Goal: Task Accomplishment & Management: Manage account settings

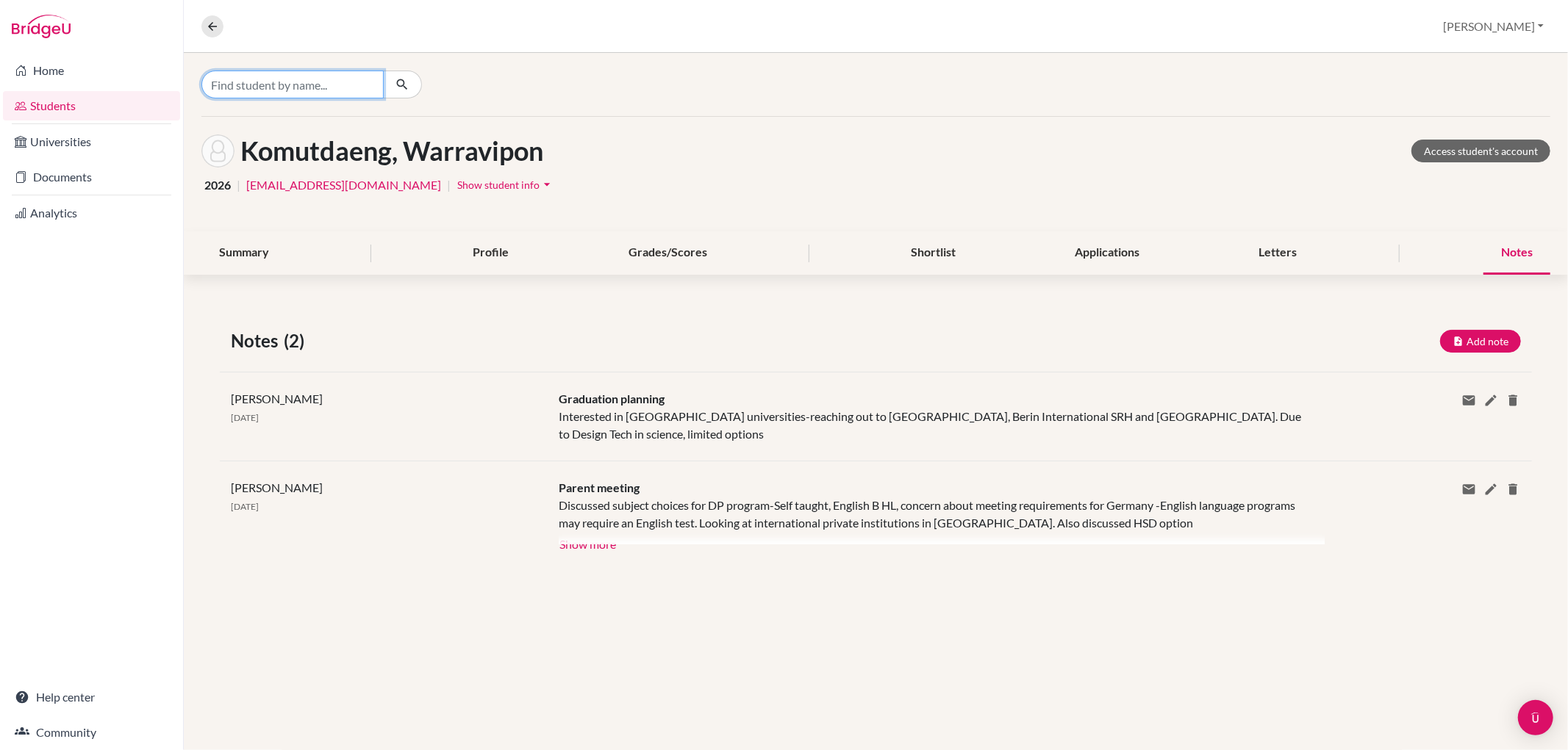
click at [261, 82] on input "Find student by name..." at bounding box center [292, 84] width 182 height 28
type input "ben"
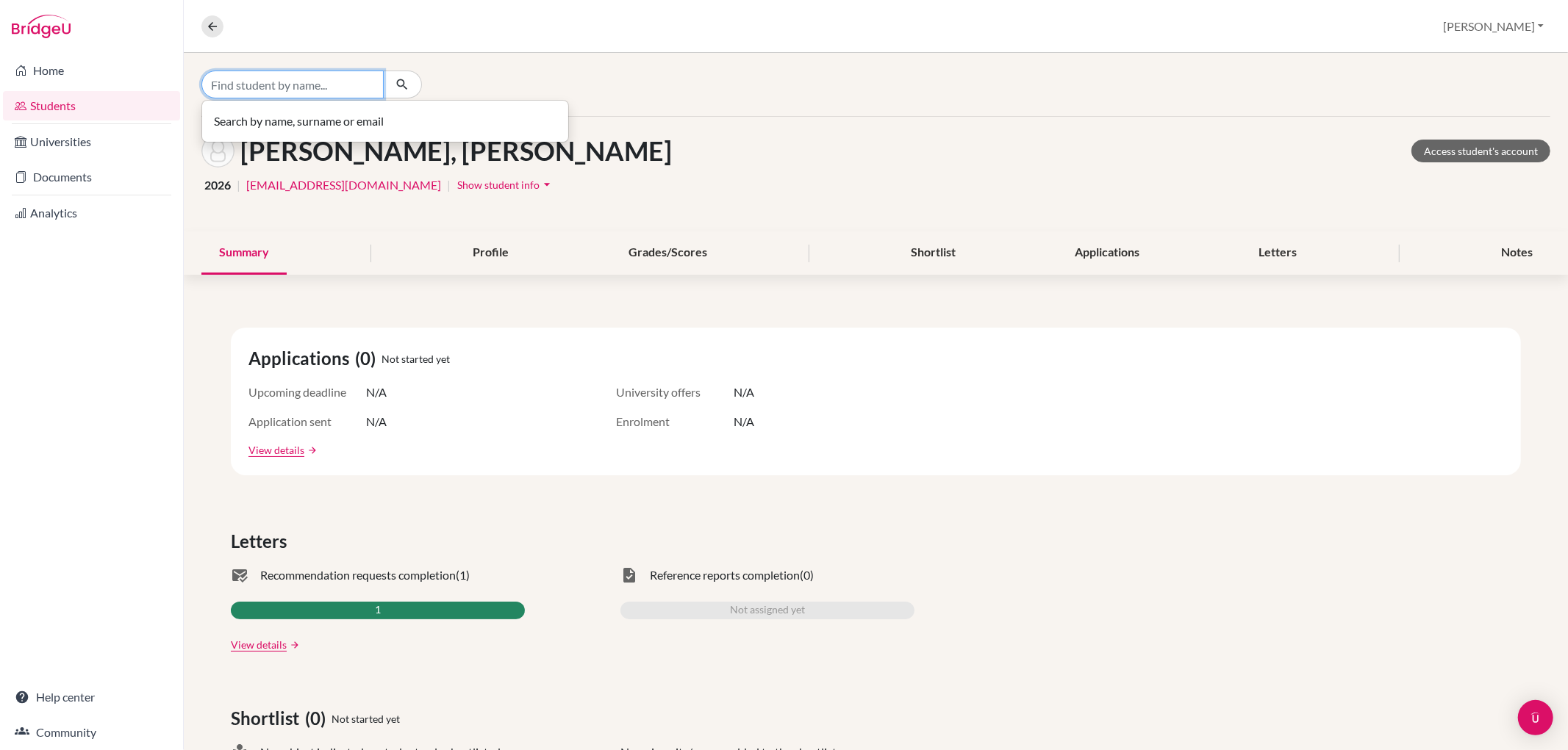
click at [233, 84] on input "Find student by name..." at bounding box center [292, 84] width 182 height 28
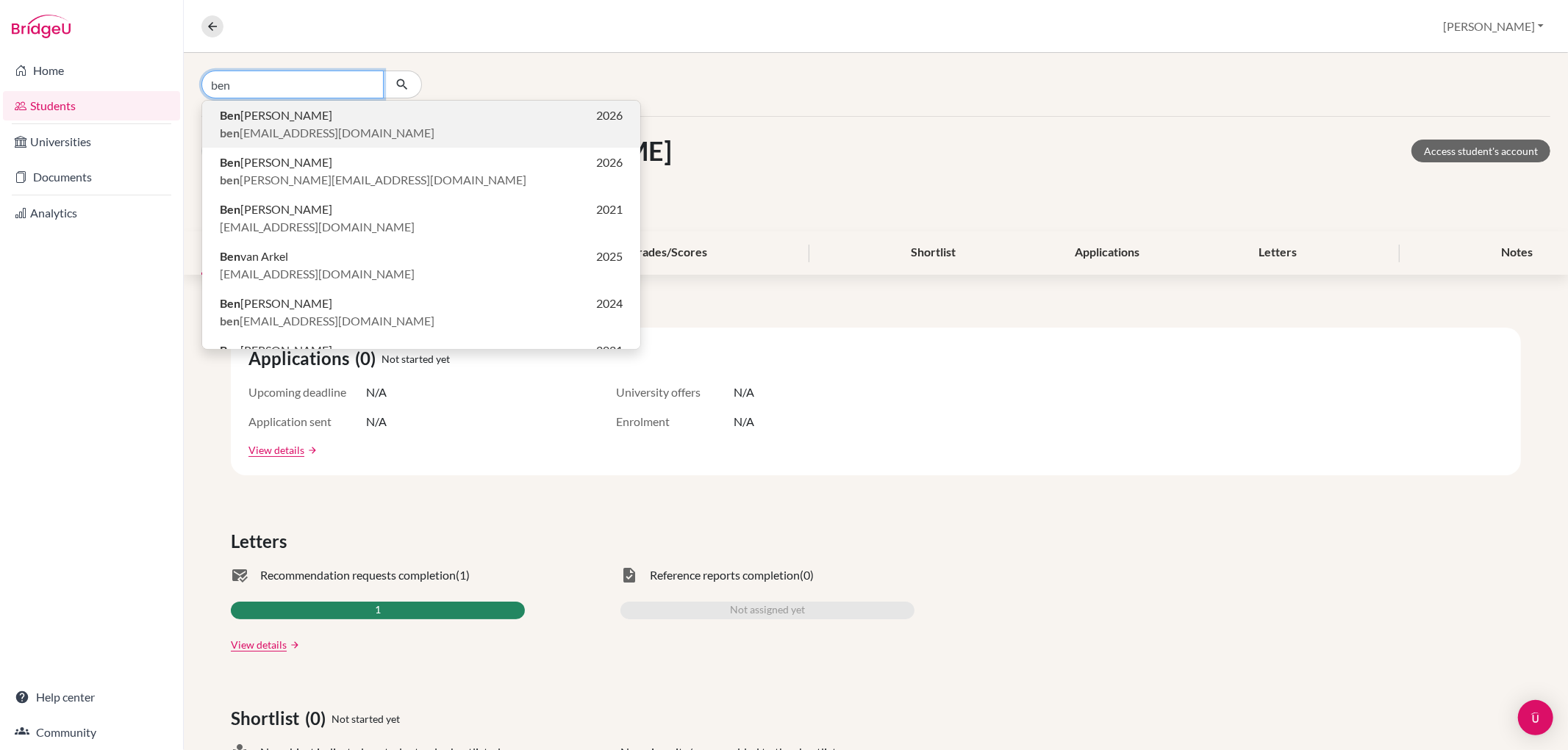
type input "ben"
click at [269, 137] on span "ben [EMAIL_ADDRESS][DOMAIN_NAME]" at bounding box center [327, 133] width 215 height 18
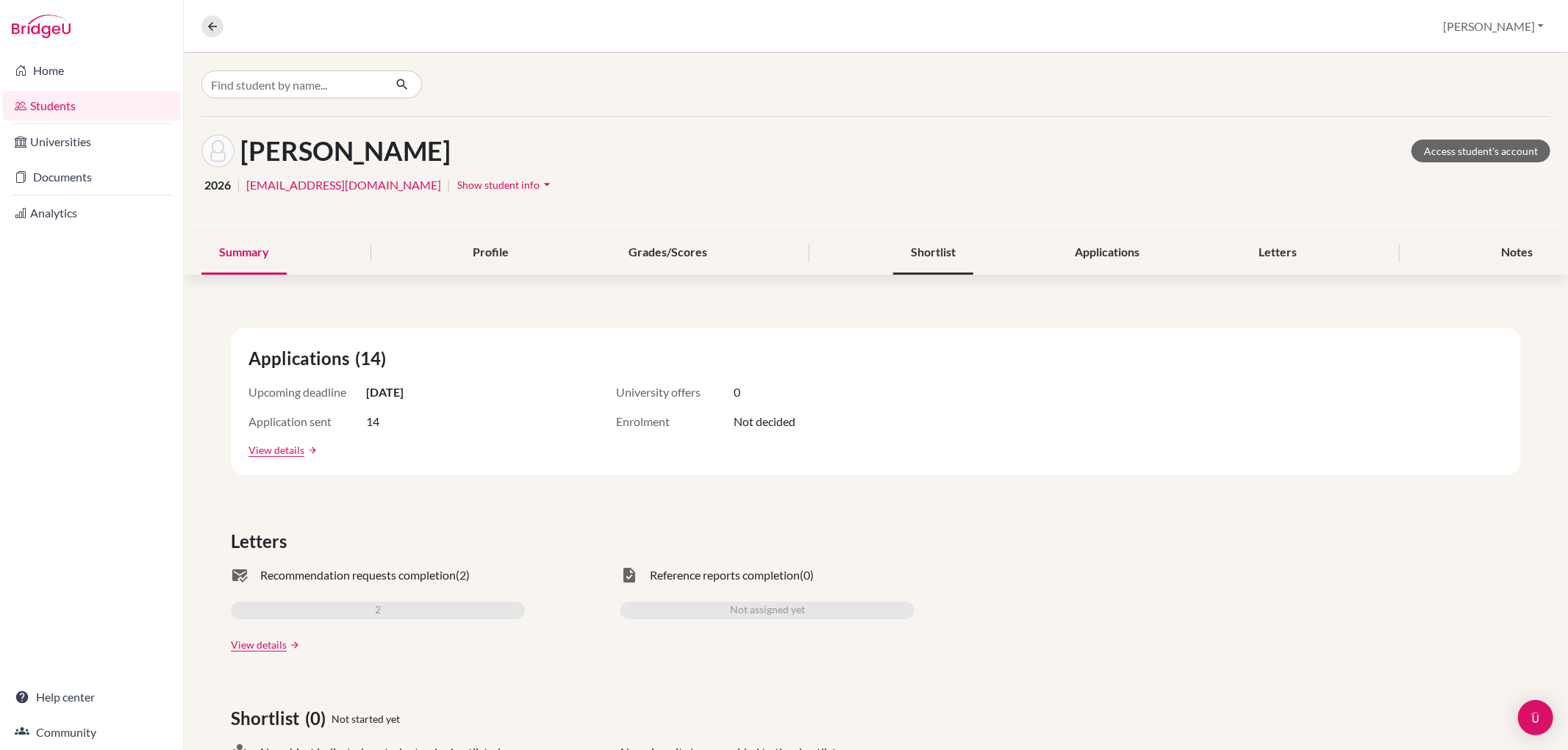
click at [930, 244] on div "Shortlist" at bounding box center [933, 253] width 80 height 43
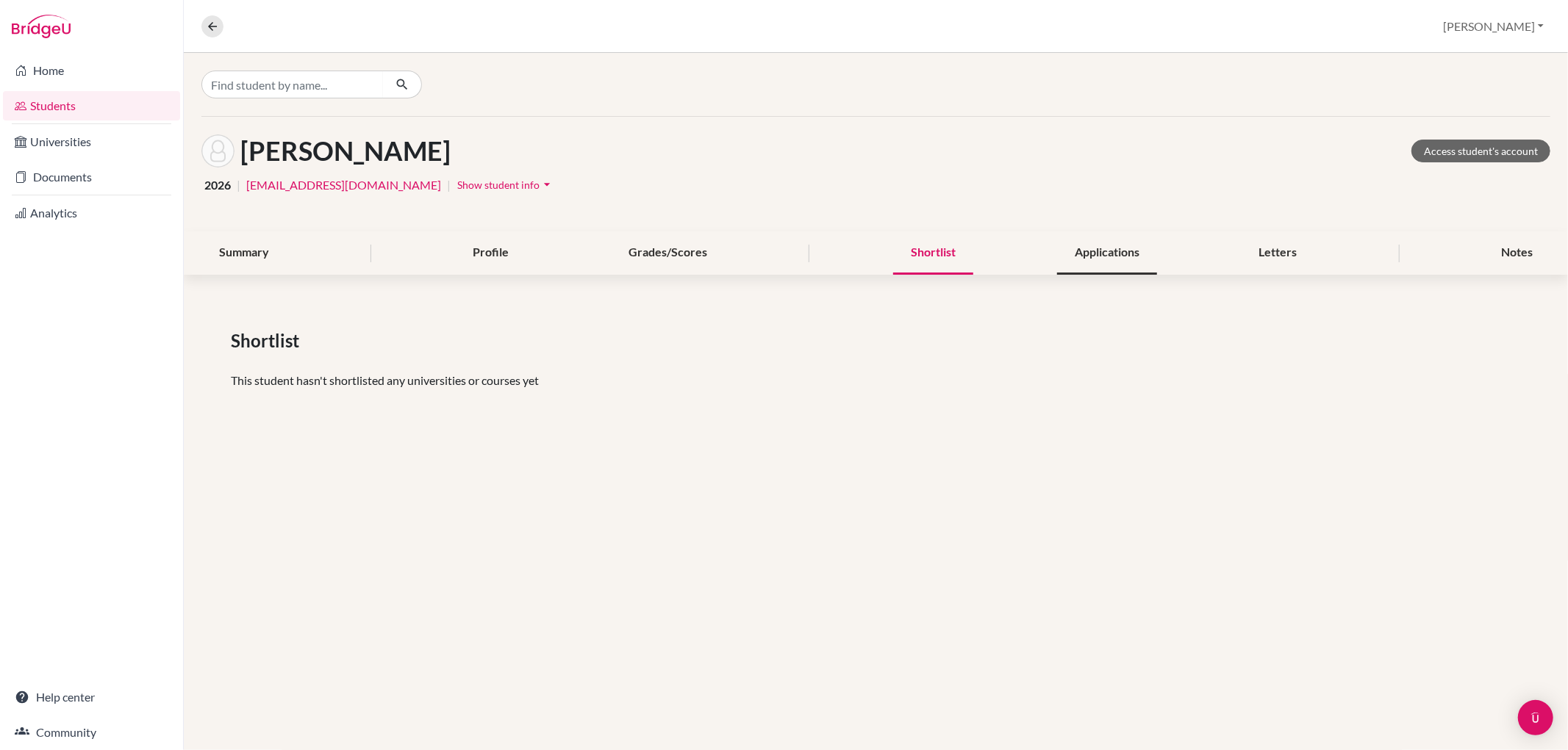
click at [1100, 260] on div "Applications" at bounding box center [1106, 253] width 100 height 43
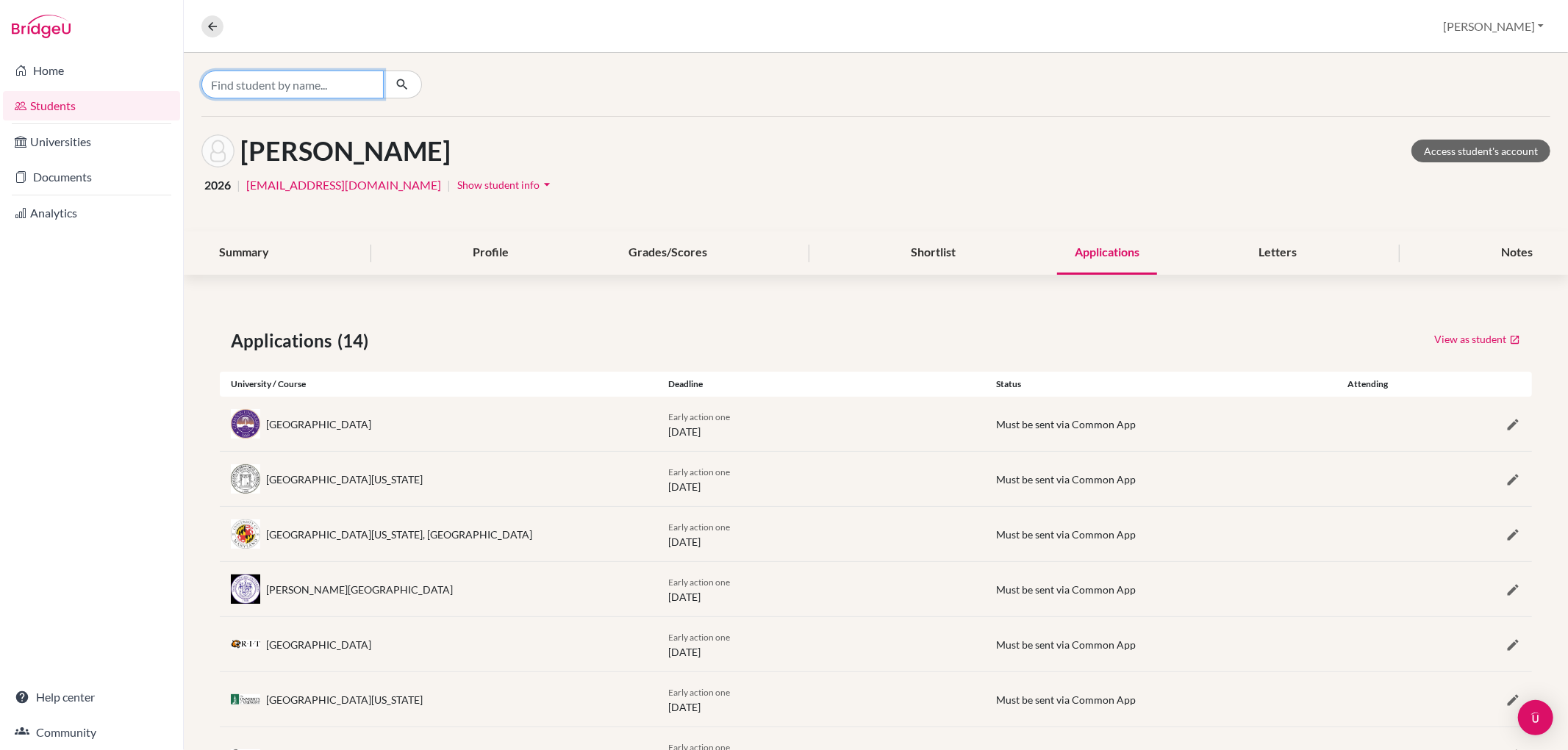
click at [215, 87] on input "Find student by name..." at bounding box center [292, 84] width 182 height 28
type input "warr"
click at [238, 127] on span "[EMAIL_ADDRESS][DOMAIN_NAME]" at bounding box center [317, 133] width 195 height 18
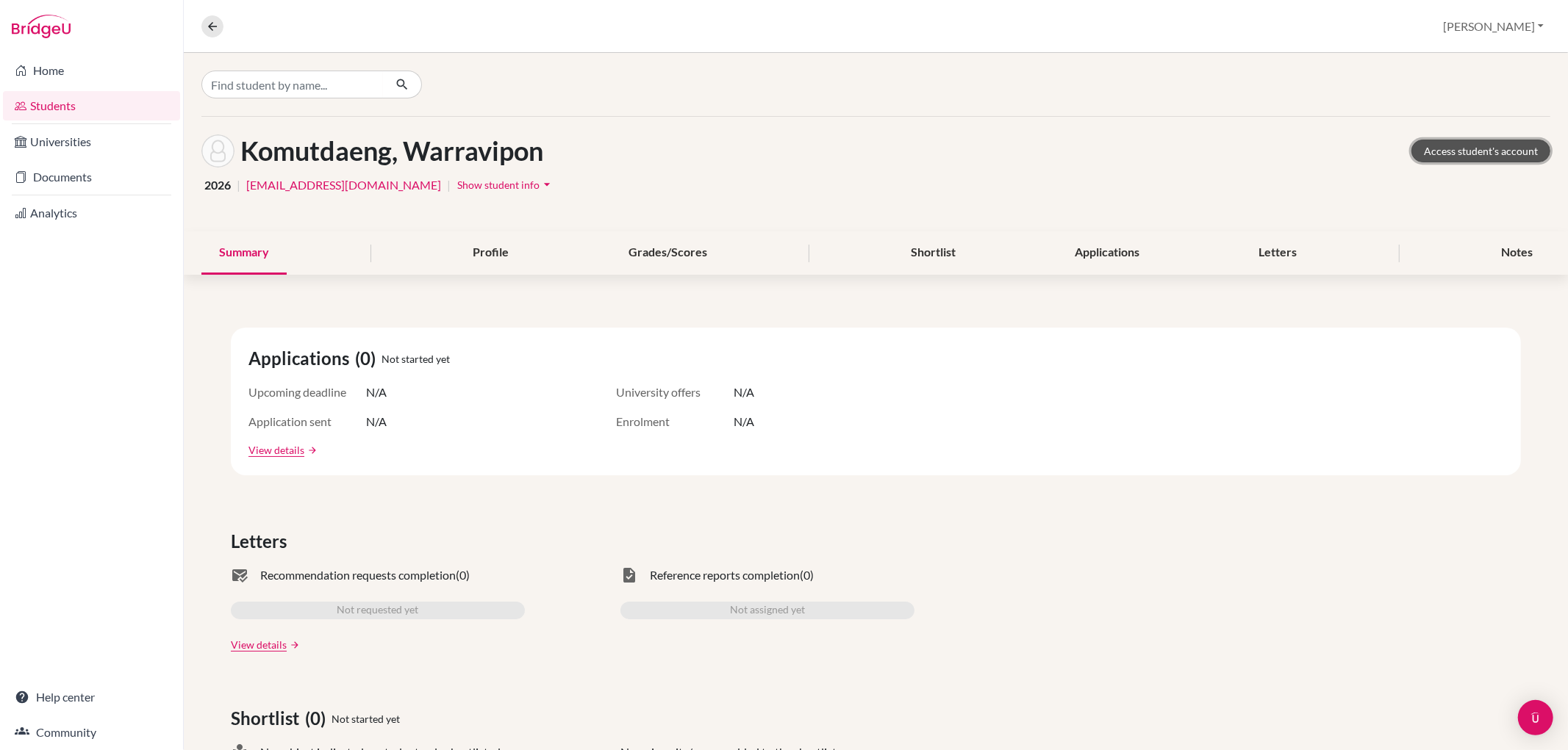
click at [1443, 151] on link "Access student's account" at bounding box center [1480, 150] width 139 height 22
click at [85, 692] on link "Help center" at bounding box center [91, 697] width 177 height 30
